Goal: Task Accomplishment & Management: Complete application form

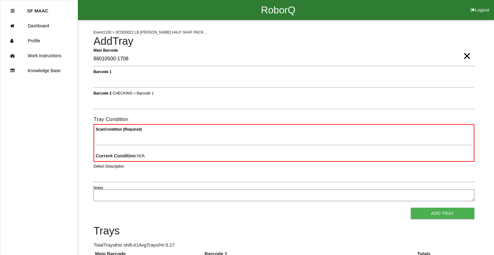
type Barcode "86010500-1708"
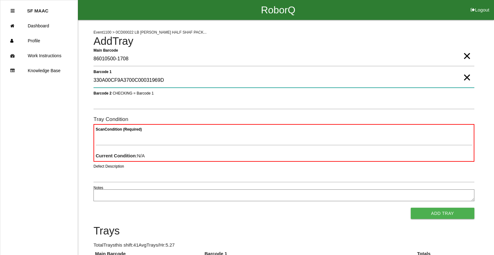
type 1 "330A00CF9A3700C00031969D"
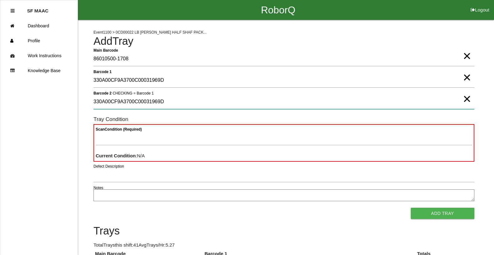
type 2 "330A00CF9A3700C00031969D"
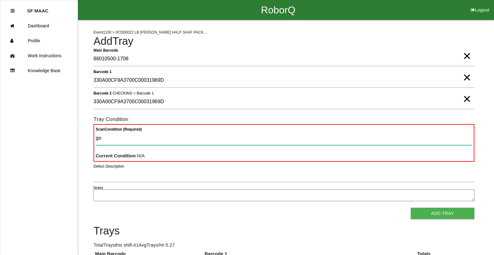
type Condition "goo"
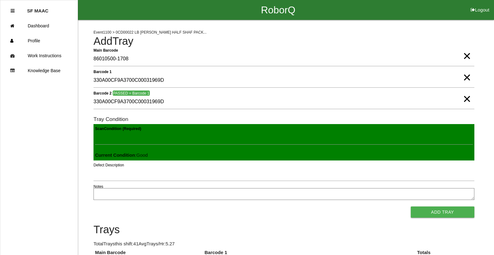
click at [410, 207] on button "Add Tray" at bounding box center [442, 212] width 64 height 11
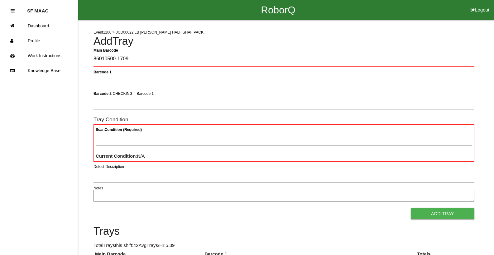
type Barcode "86010500-1709"
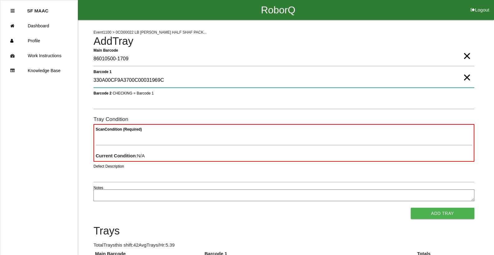
type 1 "330A00CF9A3700C00031969C"
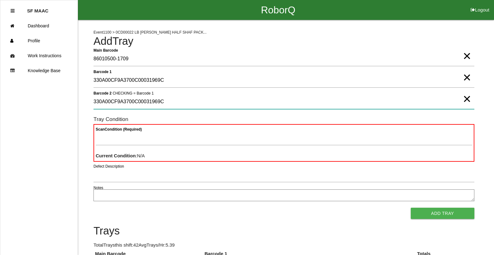
type 2 "330A00CF9A3700C00031969C"
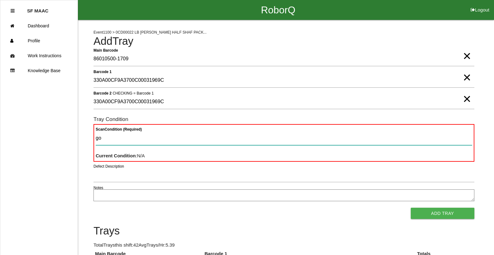
type Condition "goo"
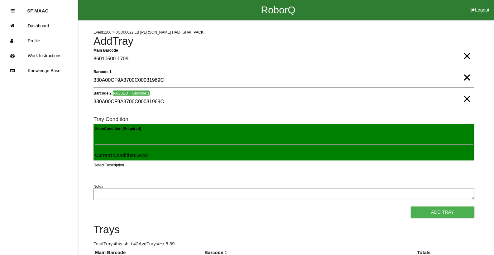
click at [410, 207] on button "Add Tray" at bounding box center [442, 212] width 64 height 11
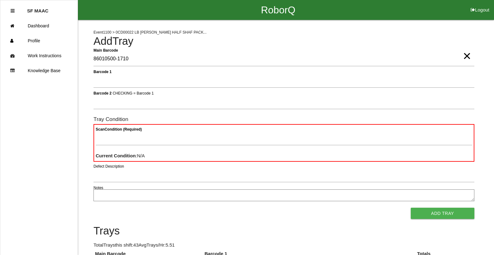
type Barcode "86010500-1710"
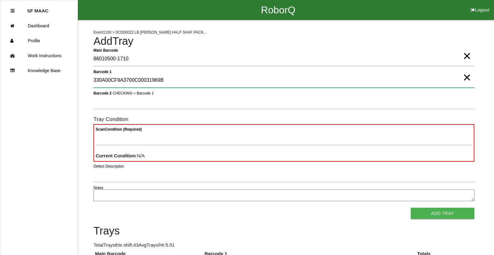
type 1 "330A00CF9A3700C00031969B"
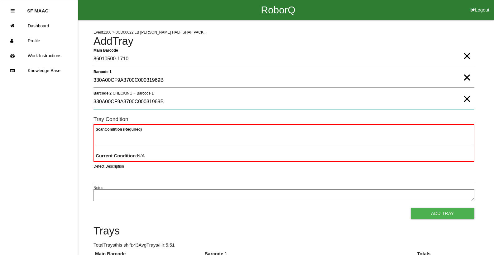
type 2 "330A00CF9A3700C00031969B"
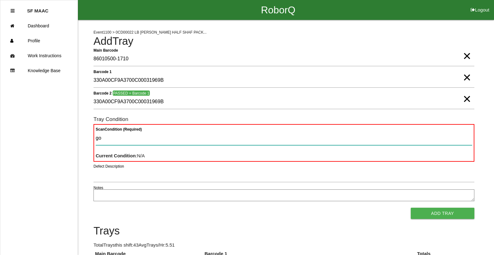
type Condition "goo"
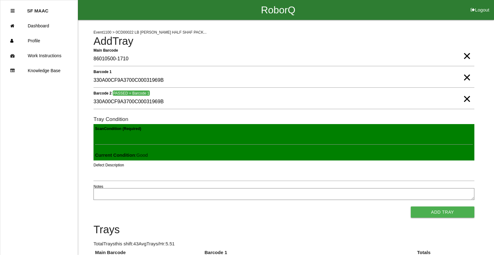
click at [410, 207] on button "Add Tray" at bounding box center [442, 212] width 64 height 11
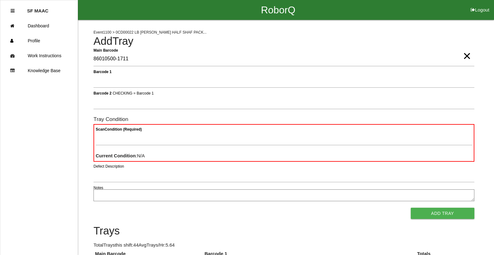
type Barcode "86010500-1711"
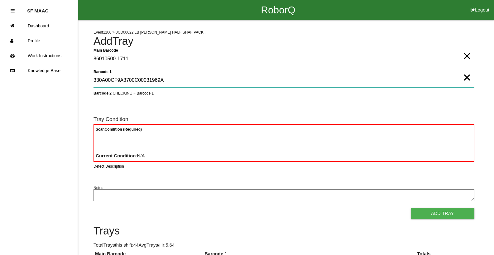
type 1 "330A00CF9A3700C00031969A"
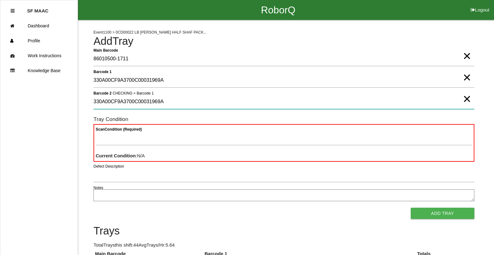
type 2 "330A00CF9A3700C00031969A"
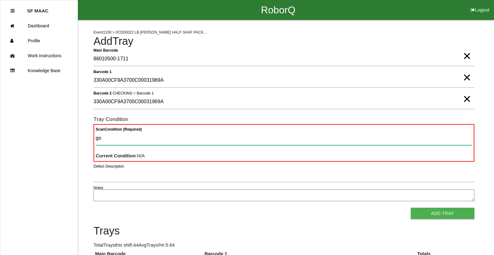
type Condition "goo"
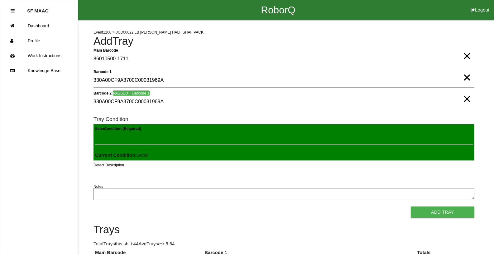
click at [410, 207] on button "Add Tray" at bounding box center [442, 212] width 64 height 11
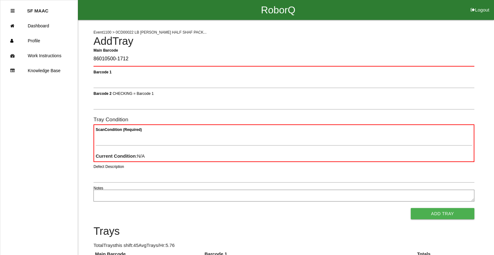
type Barcode "86010500-1712"
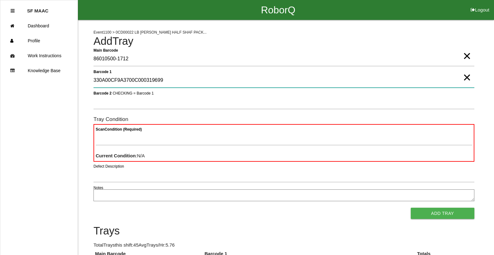
type 1 "330A00CF9A3700C000319699"
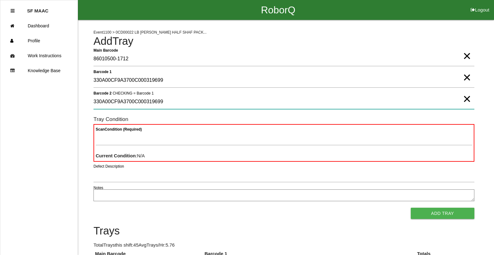
type 2 "330A00CF9A3700C000319699"
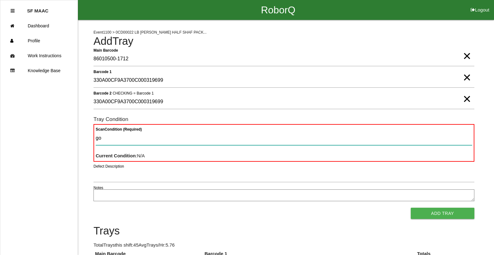
type Condition "goo"
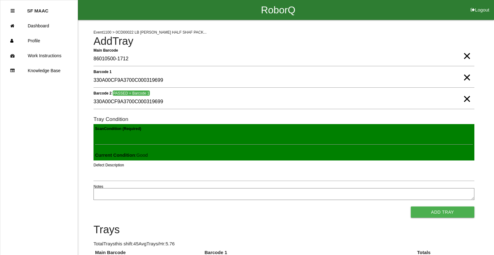
click at [410, 207] on button "Add Tray" at bounding box center [442, 212] width 64 height 11
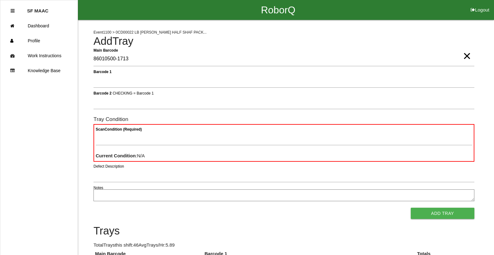
type Barcode "86010500-1713"
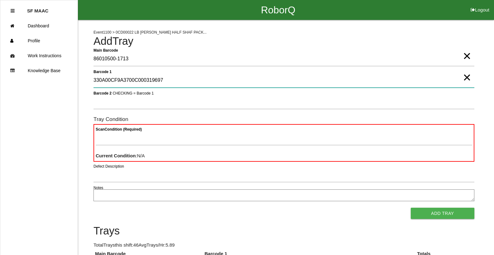
type 1 "330A00CF9A3700C000319697"
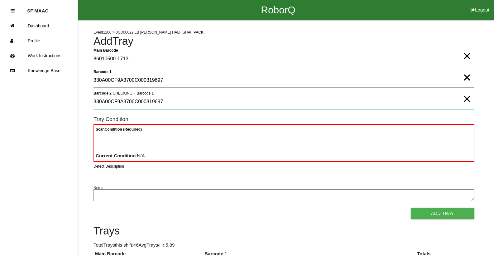
type 2 "330A00CF9A3700C000319697"
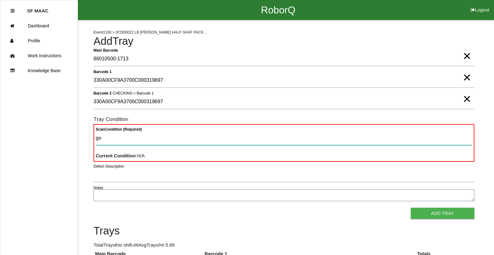
type Condition "goo"
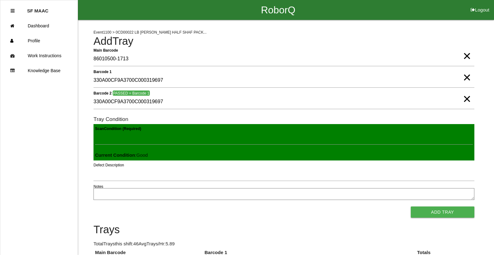
click at [410, 207] on button "Add Tray" at bounding box center [442, 212] width 64 height 11
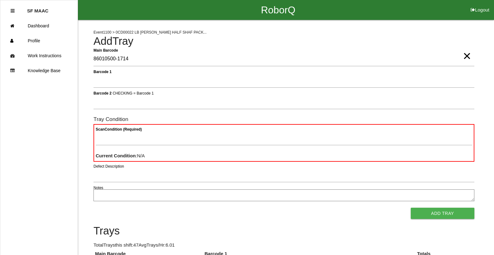
type Barcode "86010500-1714"
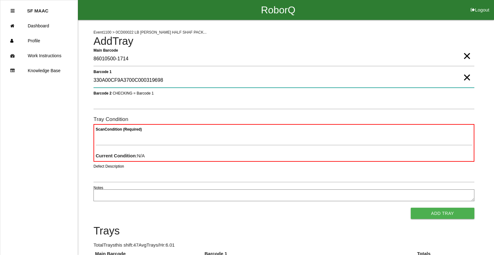
type 1 "330A00CF9A3700C000319698"
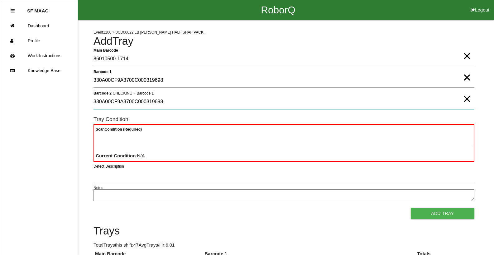
type 2 "330A00CF9A3700C000319698"
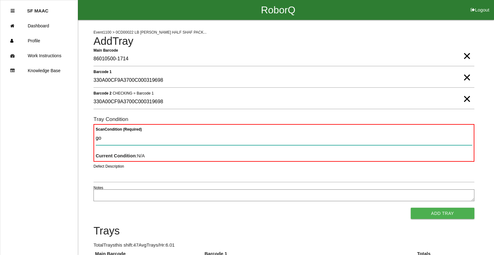
type Condition "goo"
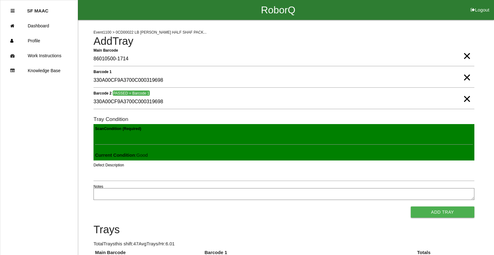
click at [410, 207] on button "Add Tray" at bounding box center [442, 212] width 64 height 11
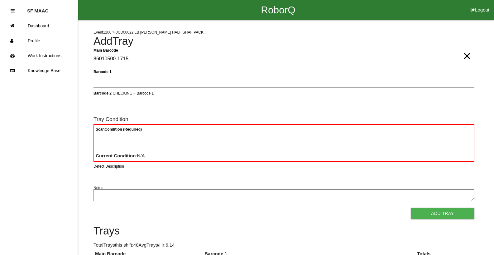
type Barcode "86010500-1715"
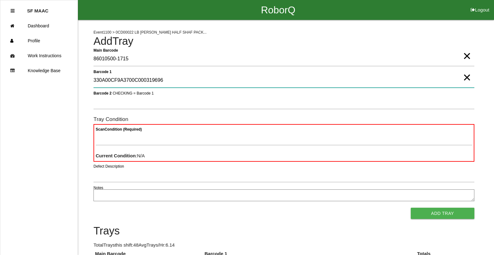
type 1 "330A00CF9A3700C000319696"
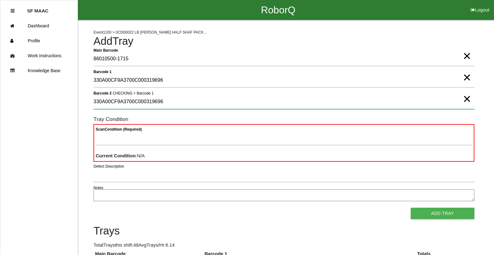
type 2 "330A00CF9A3700C000319696"
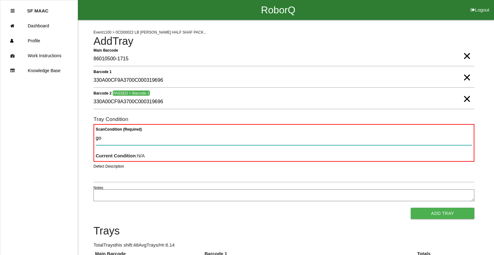
type Condition "goo"
